Goal: Information Seeking & Learning: Learn about a topic

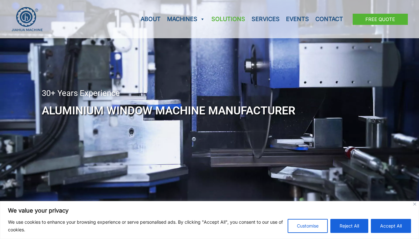
click at [225, 23] on link "Solutions" at bounding box center [228, 19] width 40 height 38
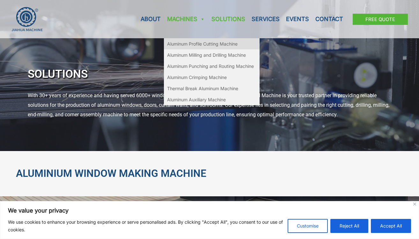
click at [191, 44] on link "Aluminum Profile Cutting Machine" at bounding box center [212, 43] width 96 height 11
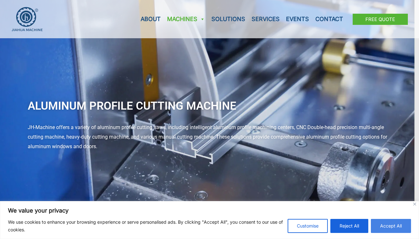
click at [394, 226] on button "Accept All" at bounding box center [391, 226] width 40 height 14
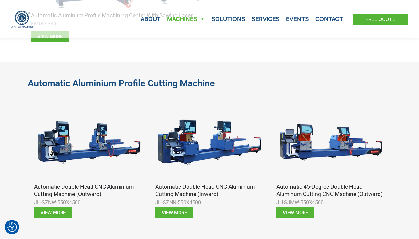
scroll to position [343, 0]
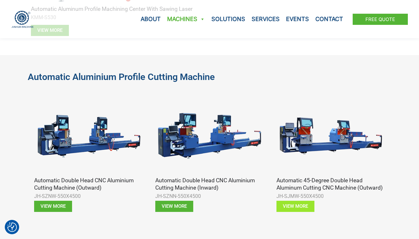
click at [301, 206] on span "View more" at bounding box center [295, 206] width 25 height 5
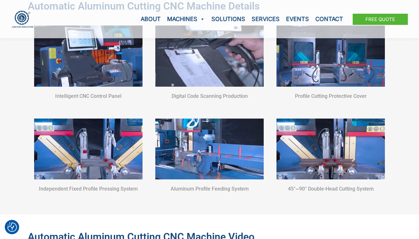
scroll to position [513, 0]
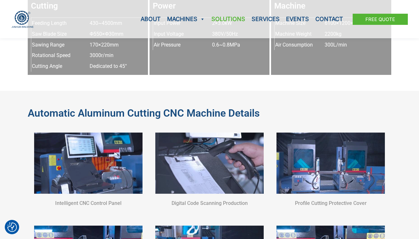
click at [241, 20] on link "Solutions" at bounding box center [228, 19] width 40 height 38
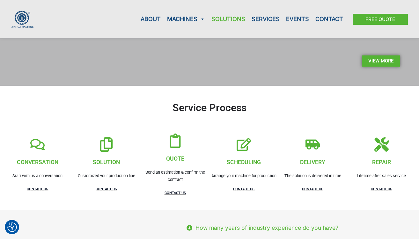
scroll to position [857, 0]
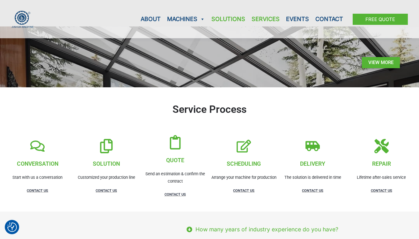
click at [267, 17] on link "Services" at bounding box center [265, 19] width 34 height 38
